Goal: Obtain resource: Obtain resource

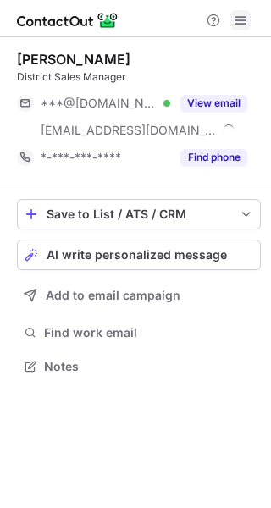
scroll to position [354, 271]
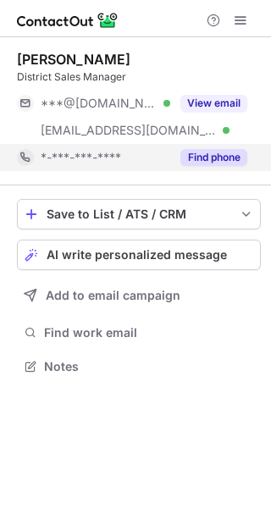
click at [203, 159] on button "Find phone" at bounding box center [213, 157] width 67 height 17
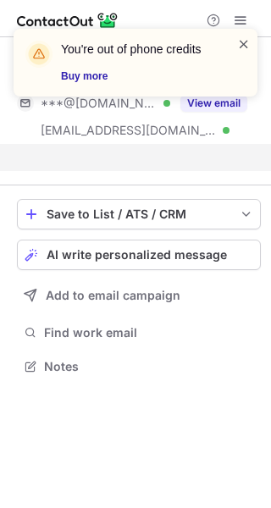
scroll to position [8, 8]
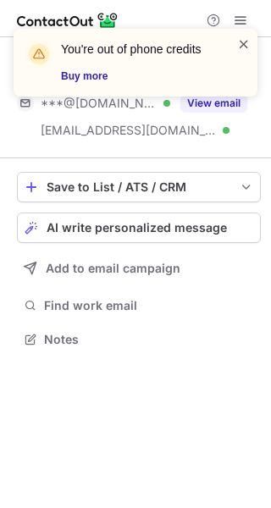
click at [243, 43] on span at bounding box center [244, 44] width 14 height 17
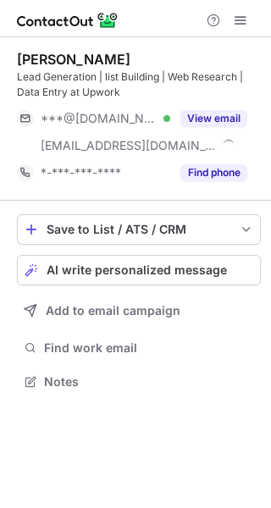
scroll to position [370, 271]
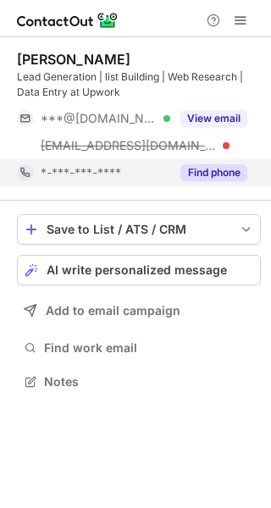
click at [224, 172] on button "Find phone" at bounding box center [213, 172] width 67 height 17
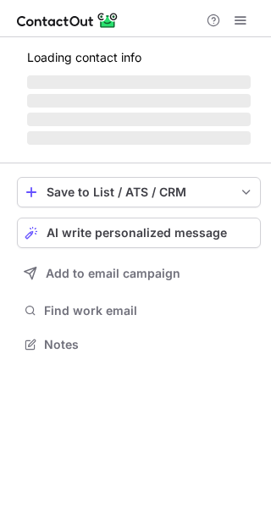
scroll to position [370, 271]
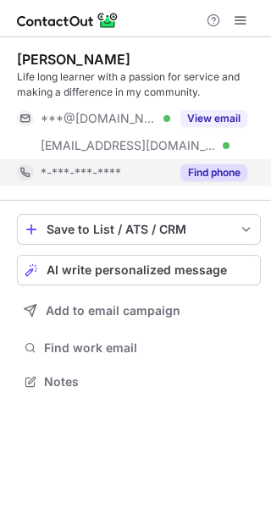
click at [227, 167] on button "Find phone" at bounding box center [213, 172] width 67 height 17
